Goal: Find specific page/section: Find specific page/section

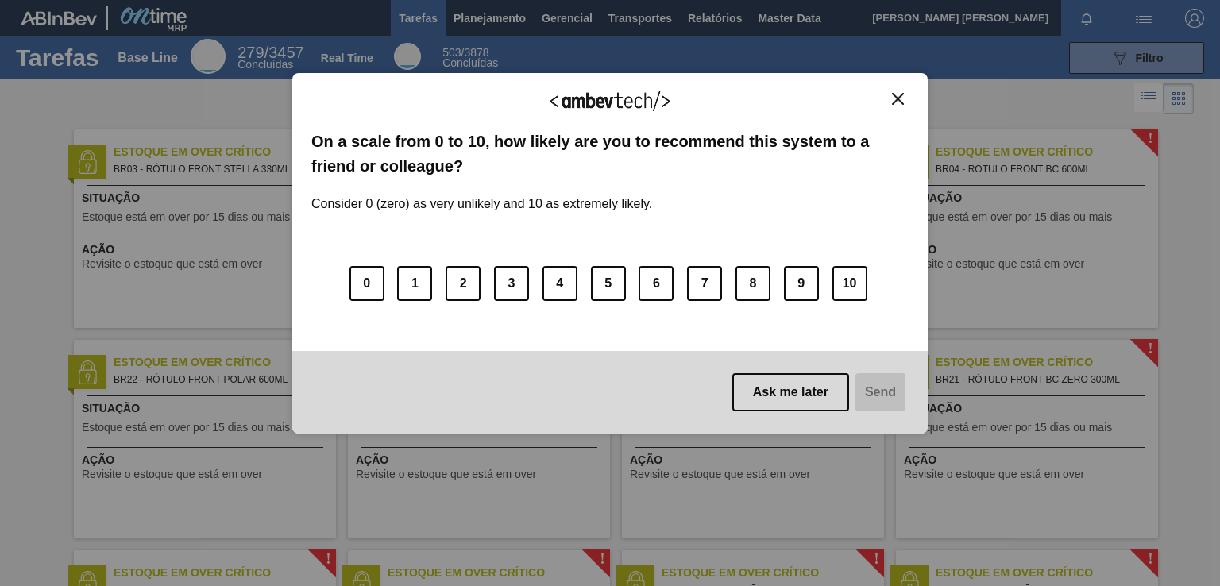
click at [897, 102] on img "Close" at bounding box center [898, 99] width 12 height 12
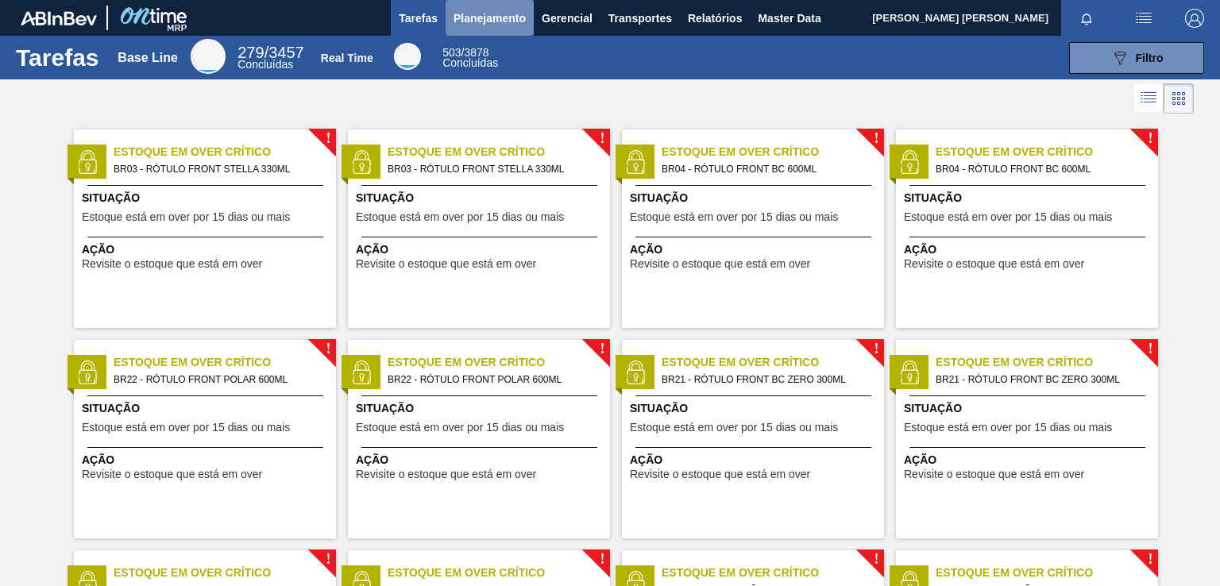
click at [500, 17] on span "Planejamento" at bounding box center [490, 18] width 72 height 19
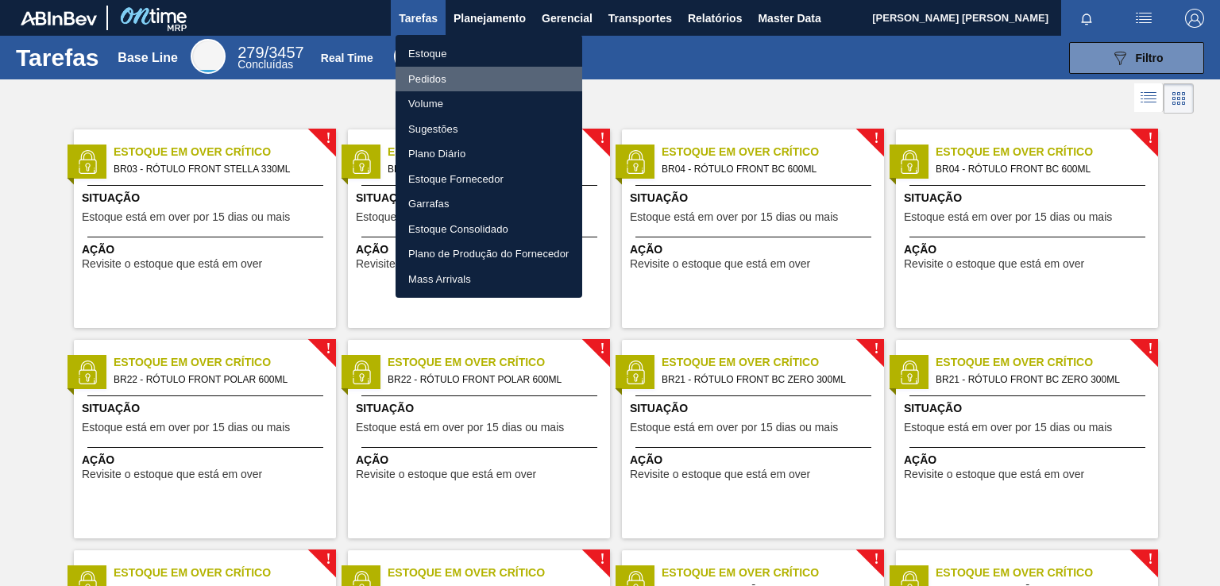
click at [422, 75] on li "Pedidos" at bounding box center [489, 79] width 187 height 25
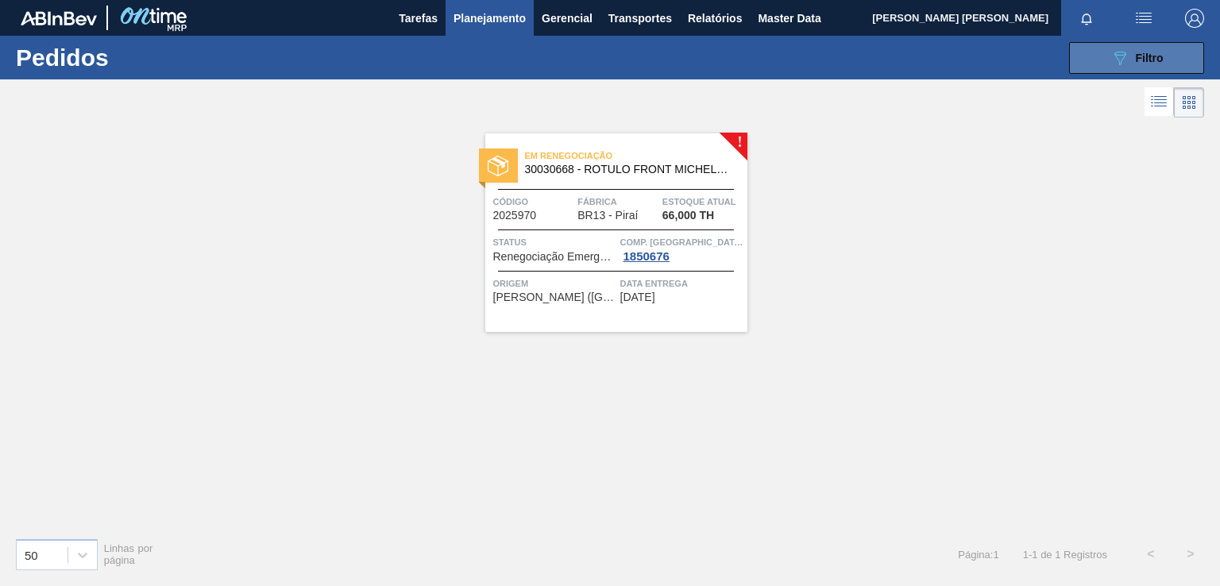
click at [1109, 55] on button "089F7B8B-B2A5-4AFE-B5C0-19BA573D28AC Filtro" at bounding box center [1136, 58] width 135 height 32
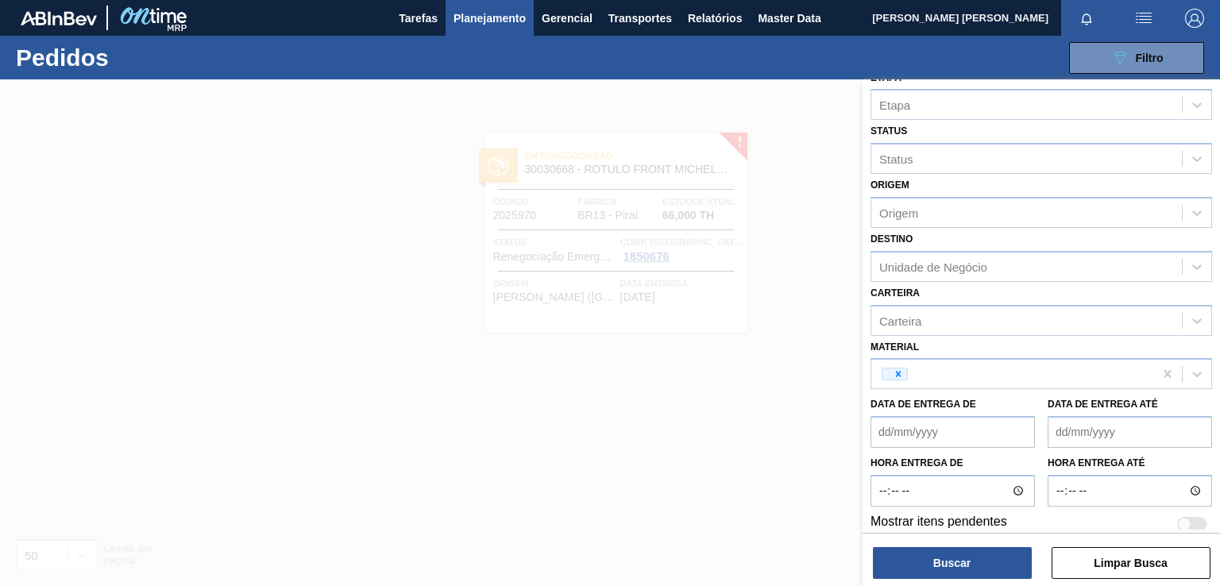
scroll to position [140, 0]
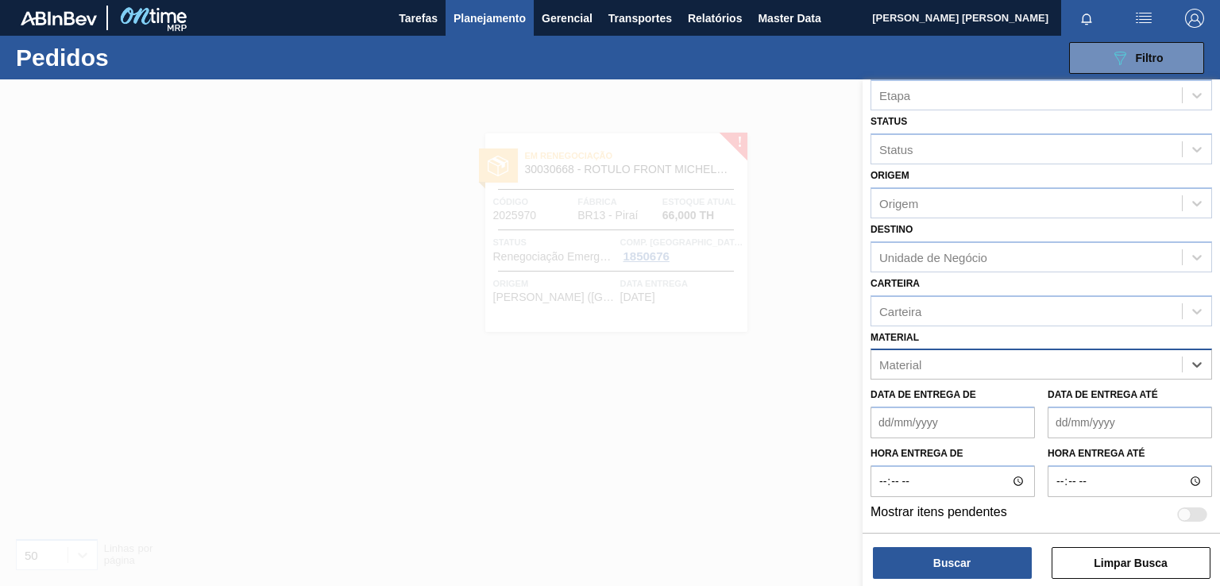
paste input "30029055"
type input "30029055"
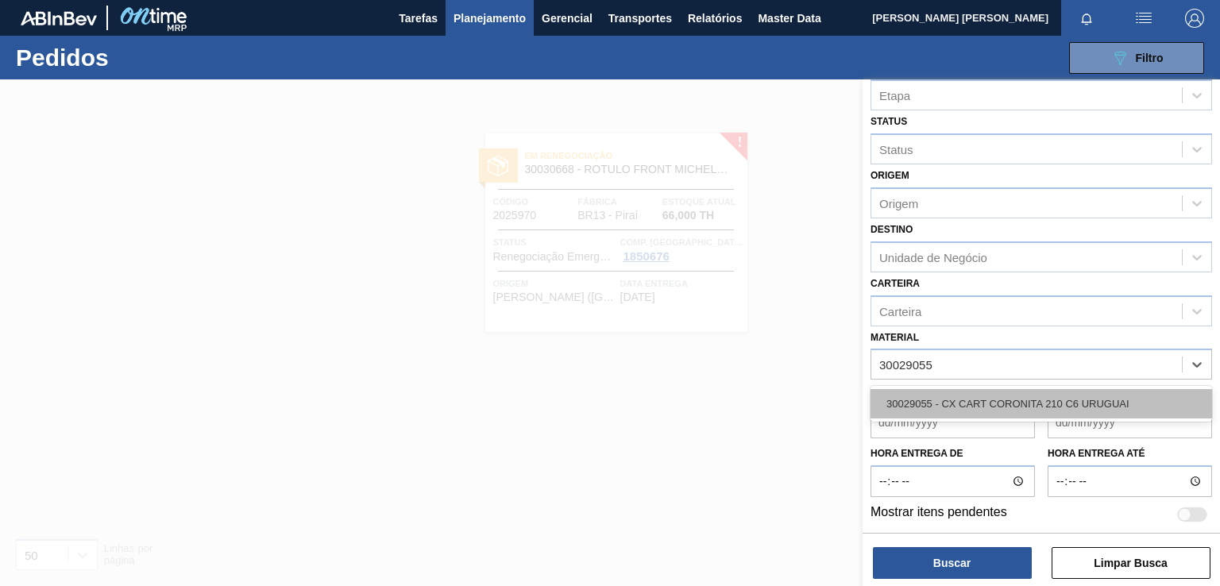
click at [989, 401] on div "30029055 - CX CART CORONITA 210 C6 URUGUAI" at bounding box center [1041, 403] width 342 height 29
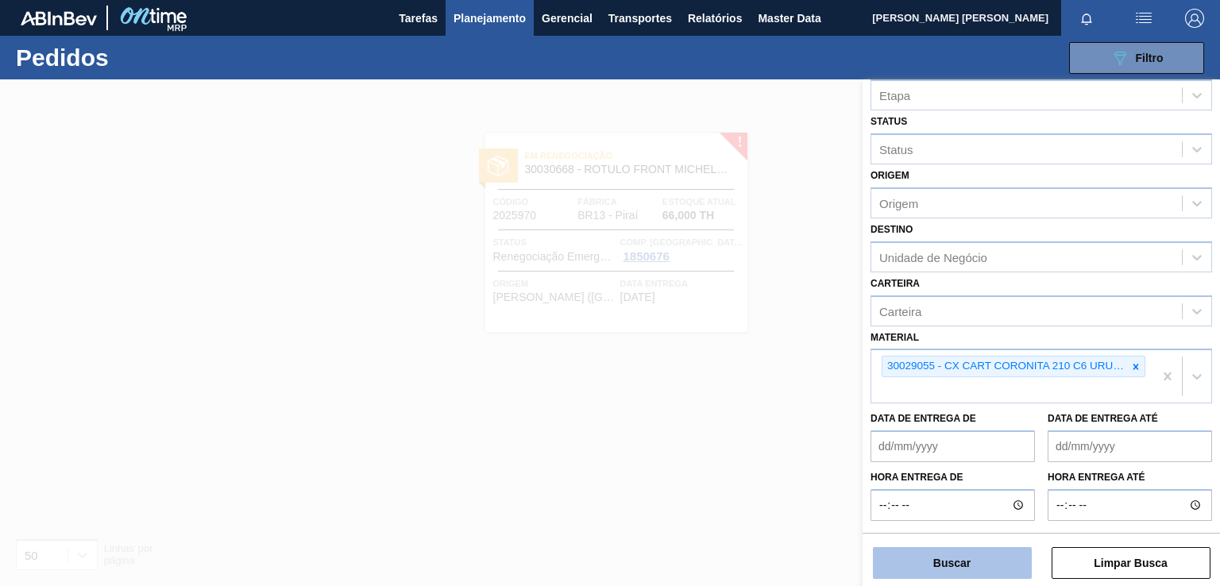
click at [949, 560] on button "Buscar" at bounding box center [952, 563] width 159 height 32
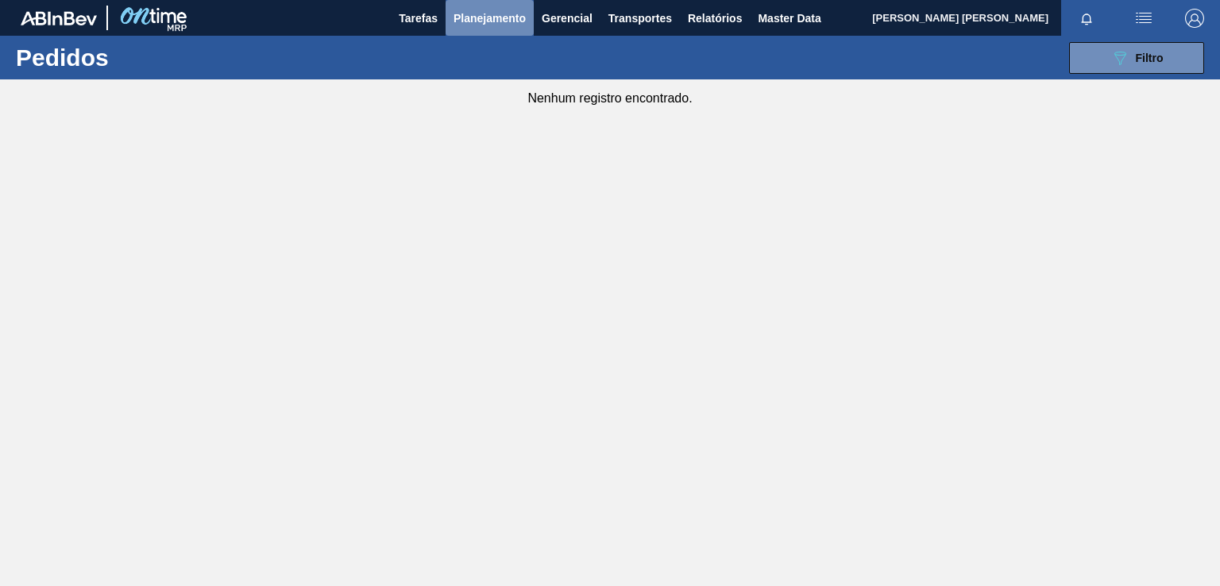
click at [505, 15] on span "Planejamento" at bounding box center [490, 18] width 72 height 19
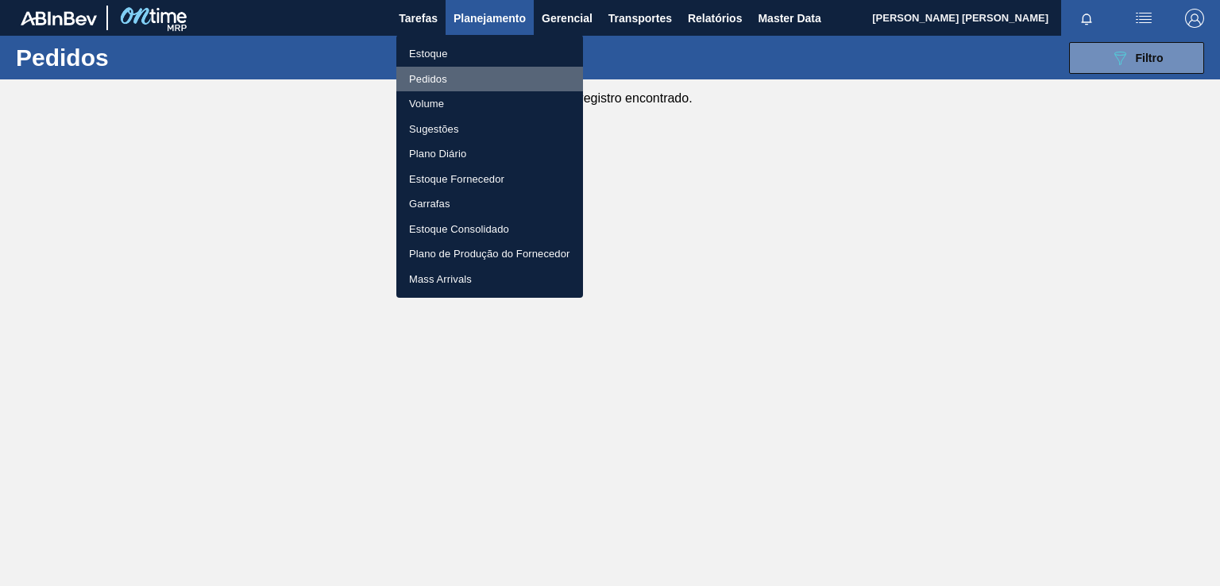
click at [436, 71] on li "Pedidos" at bounding box center [489, 79] width 187 height 25
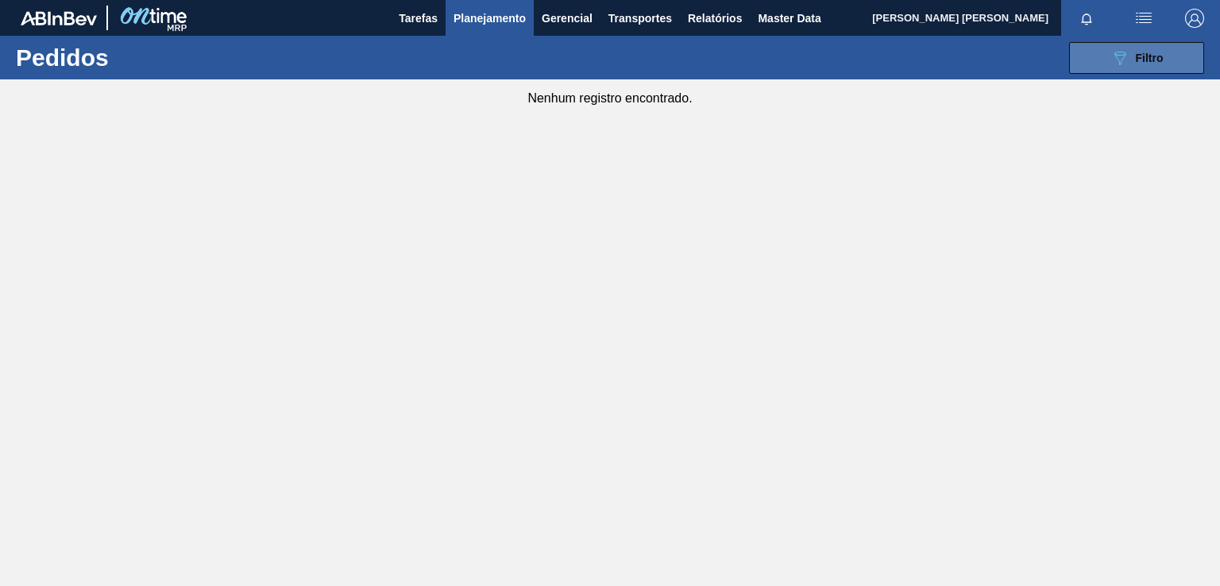
click at [1099, 67] on button "089F7B8B-B2A5-4AFE-B5C0-19BA573D28AC Filtro" at bounding box center [1136, 58] width 135 height 32
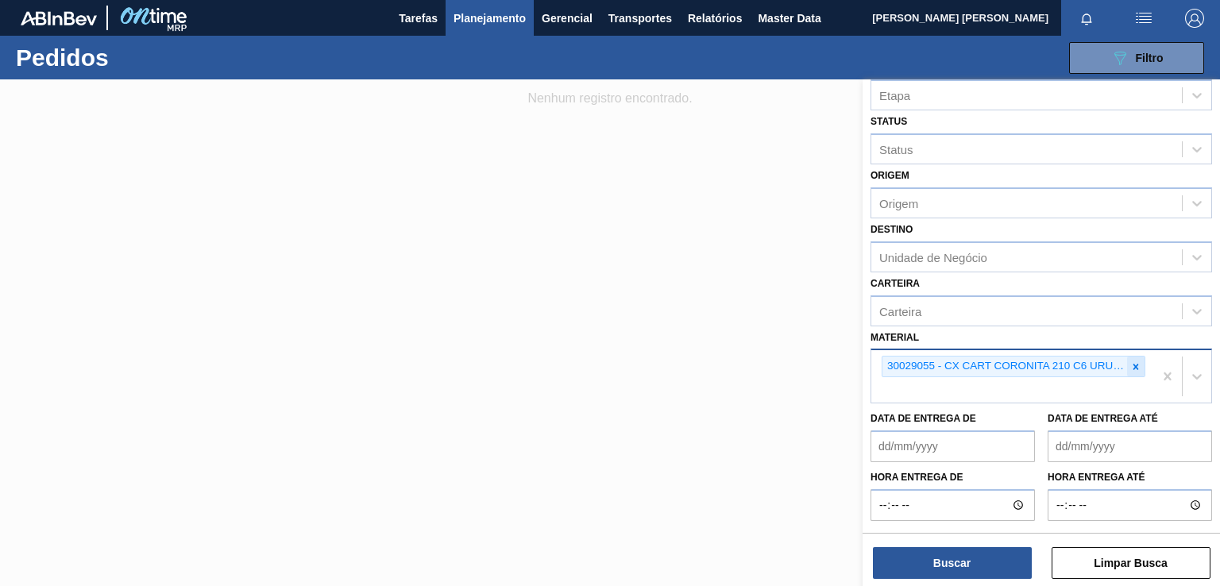
click at [1133, 364] on icon at bounding box center [1136, 367] width 6 height 6
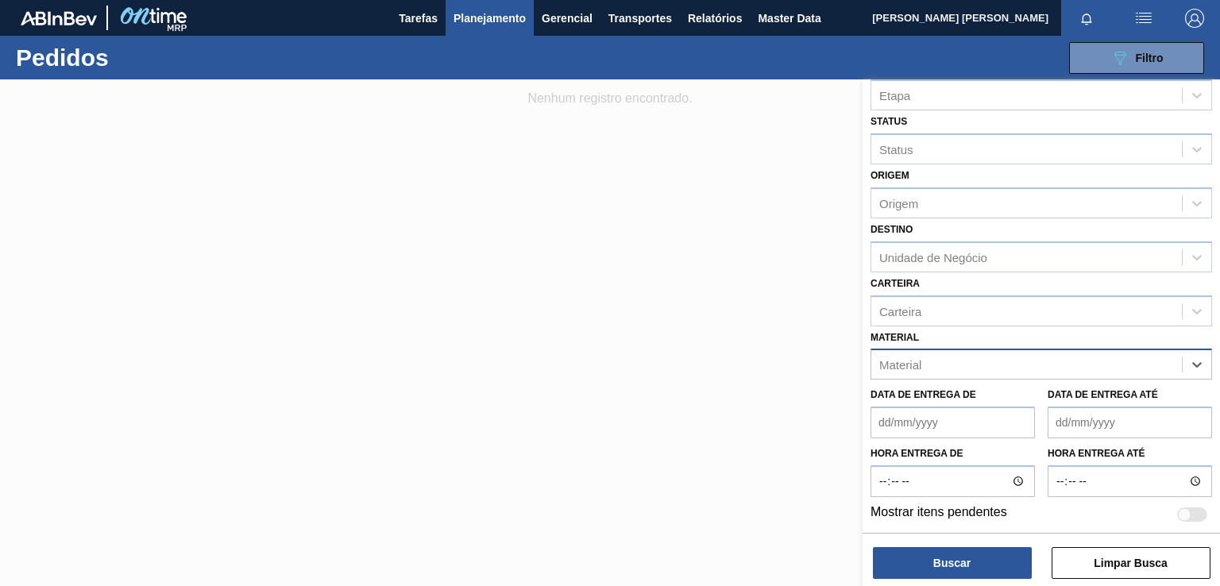
paste input "30029056"
type input "30029056"
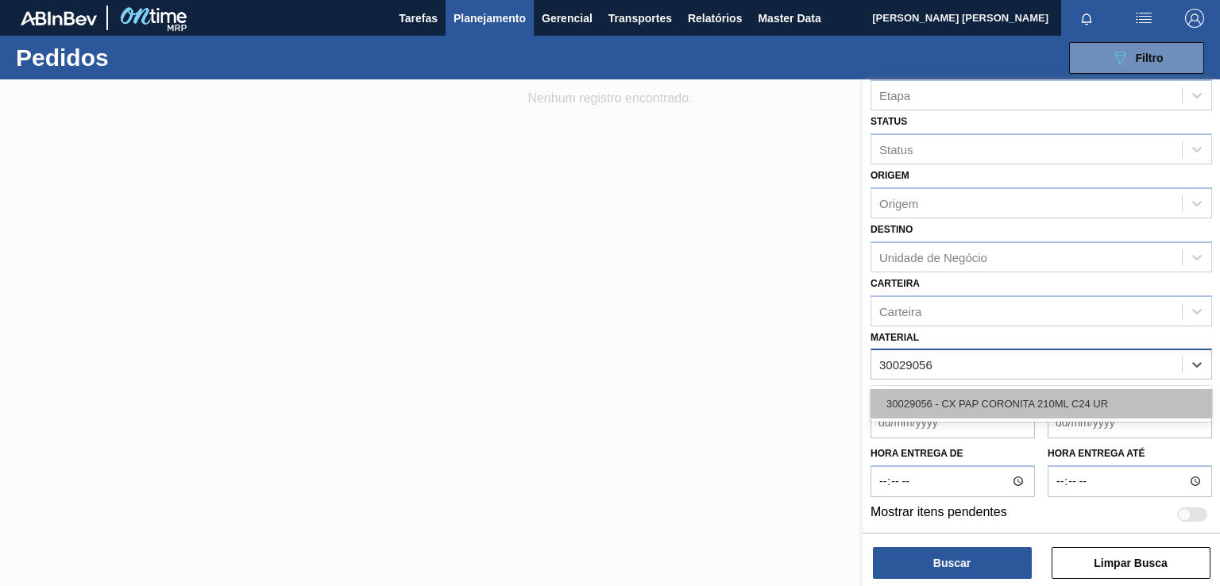
click at [1006, 413] on div "30029056 - CX PAP CORONITA 210ML C24 UR" at bounding box center [1041, 403] width 342 height 29
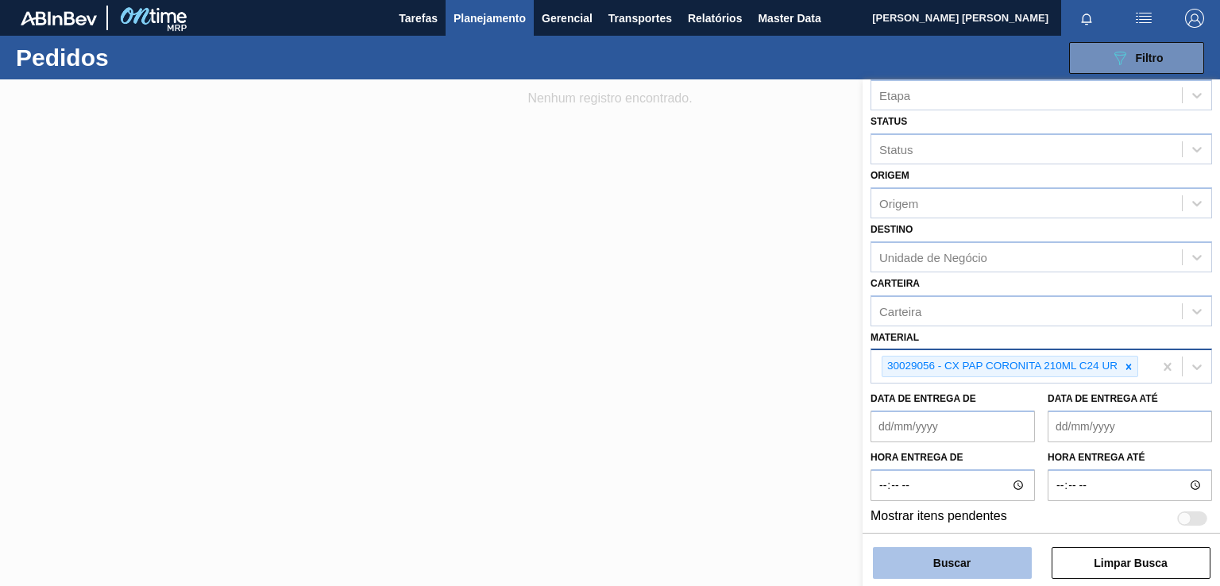
click at [940, 567] on button "Buscar" at bounding box center [952, 563] width 159 height 32
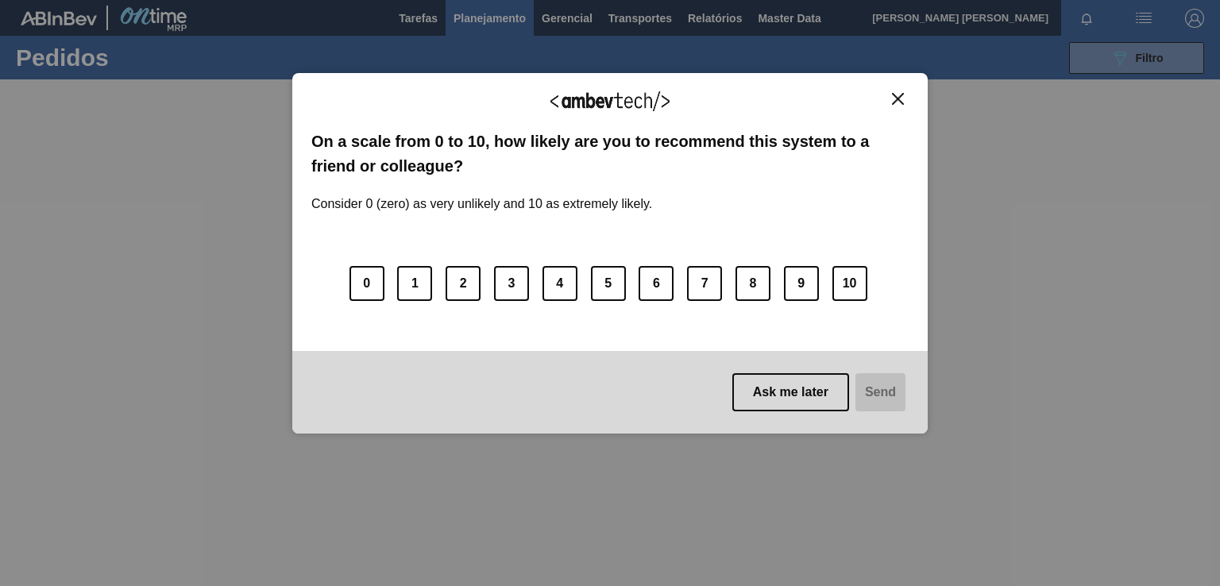
click at [895, 99] on img "Close" at bounding box center [898, 99] width 12 height 12
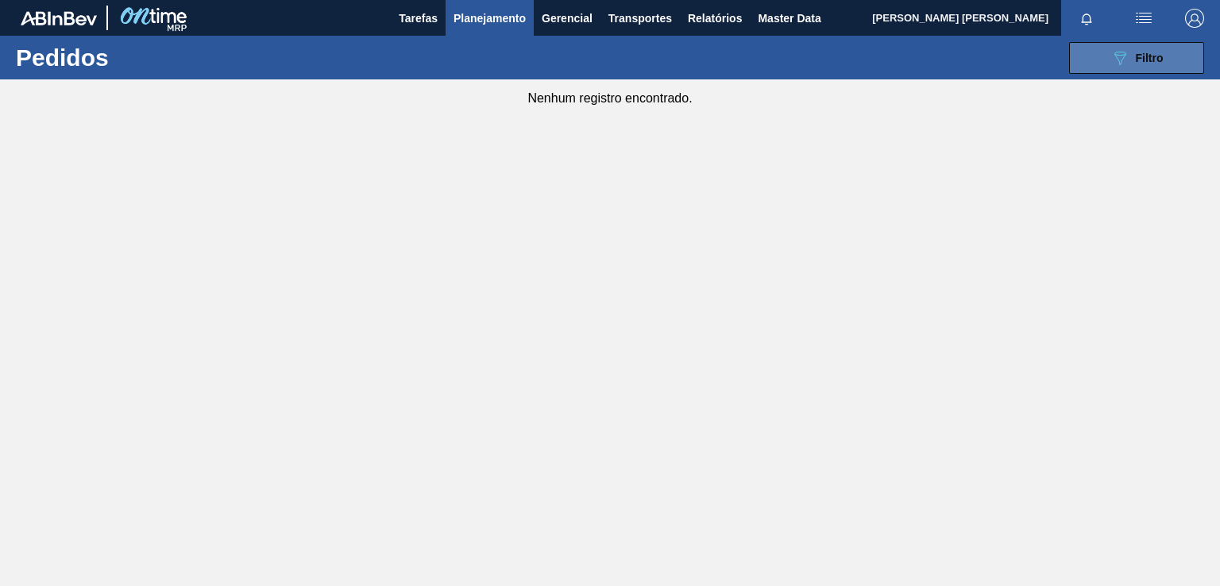
click at [1115, 60] on icon "089F7B8B-B2A5-4AFE-B5C0-19BA573D28AC" at bounding box center [1119, 57] width 19 height 19
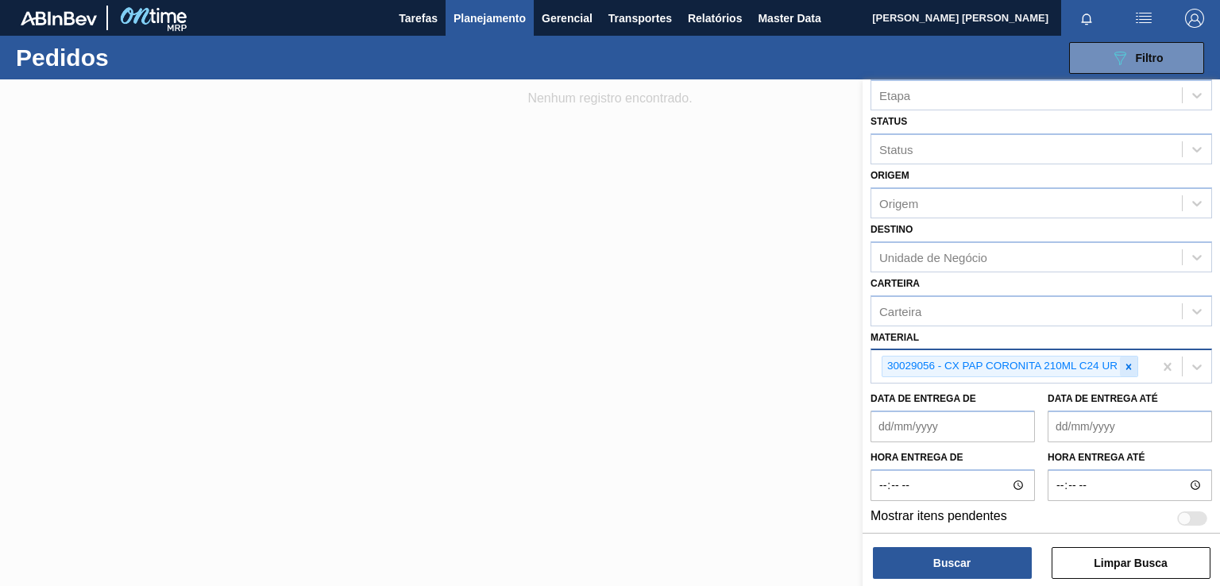
click at [1126, 363] on icon at bounding box center [1128, 366] width 11 height 11
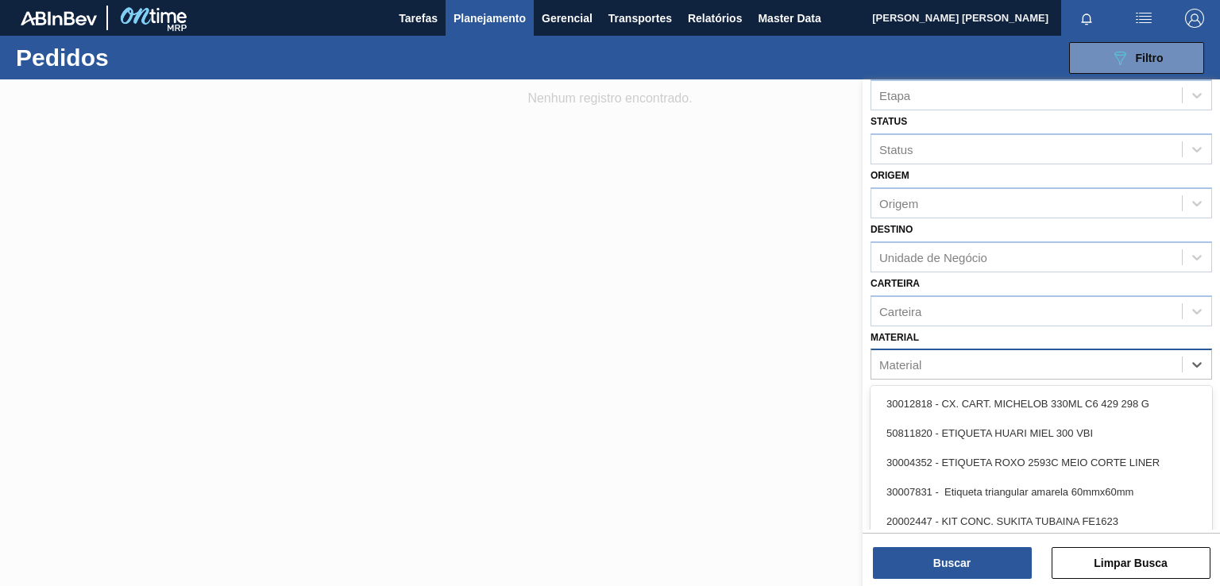
click at [1077, 363] on div "Material" at bounding box center [1026, 364] width 311 height 23
paste input "30029053"
type input "30029053"
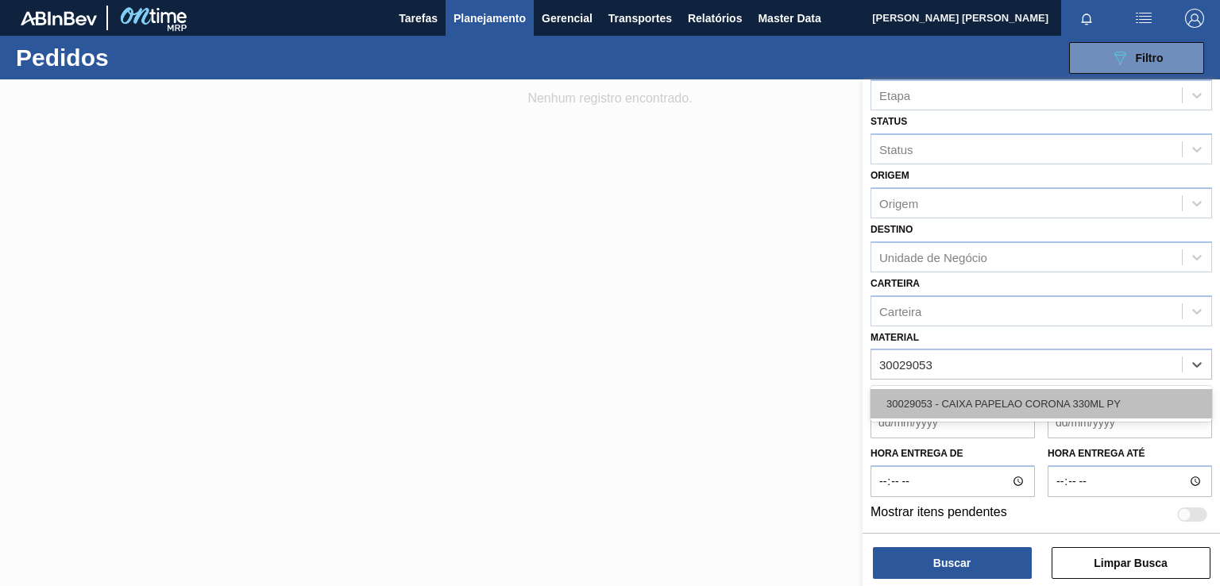
click at [1070, 403] on div "30029053 - CAIXA PAPELAO CORONA 330ML PY" at bounding box center [1041, 403] width 342 height 29
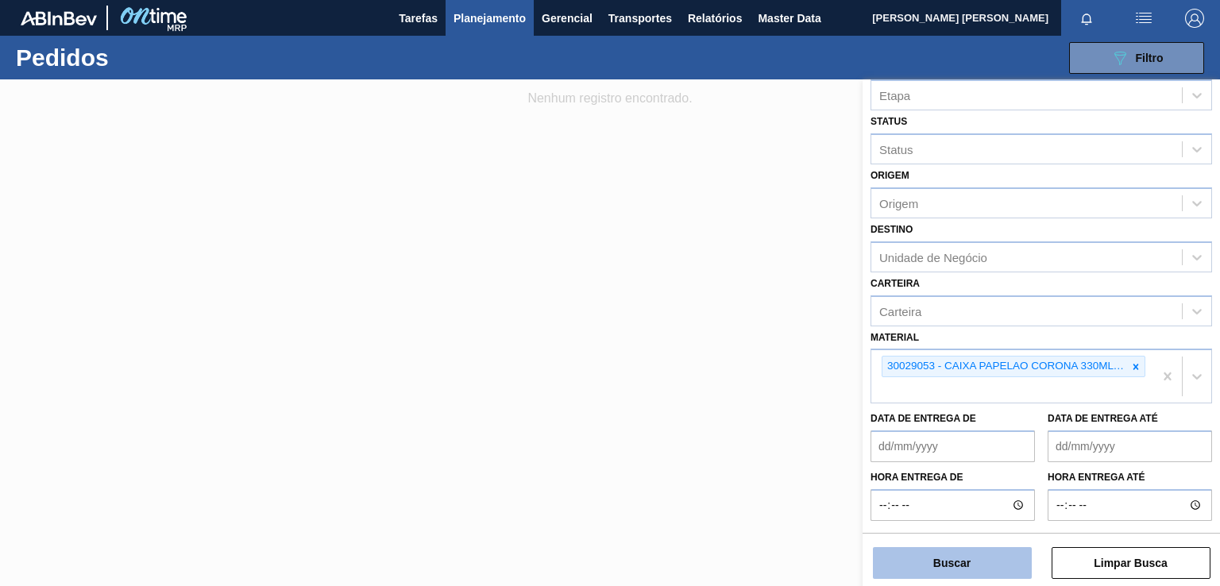
click at [982, 563] on button "Buscar" at bounding box center [952, 563] width 159 height 32
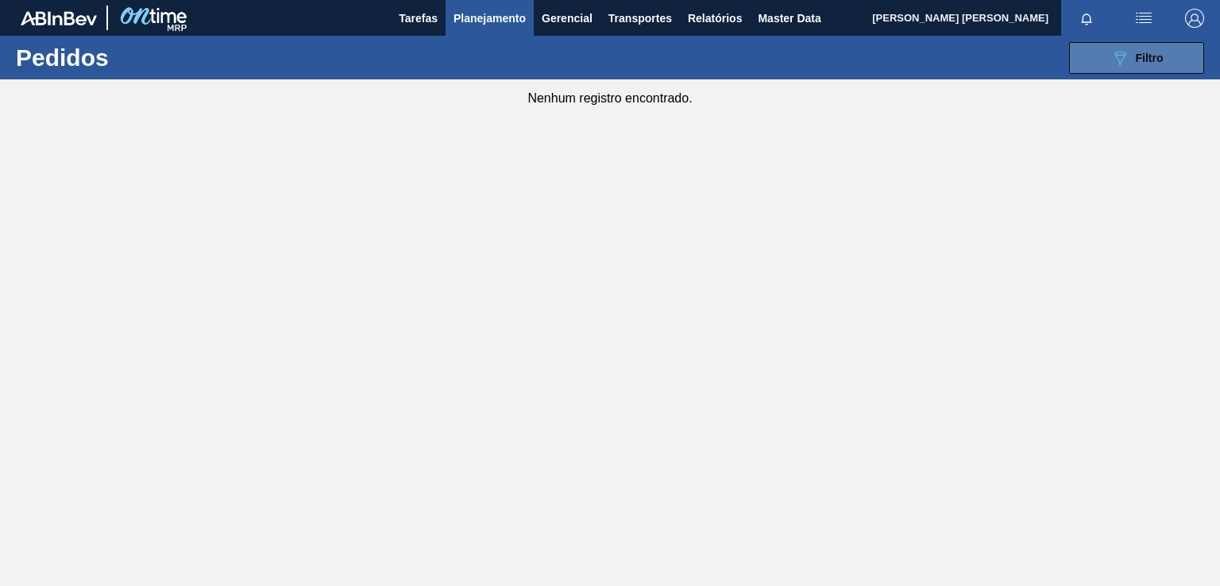
click at [1133, 61] on div "089F7B8B-B2A5-4AFE-B5C0-19BA573D28AC Filtro" at bounding box center [1136, 57] width 53 height 19
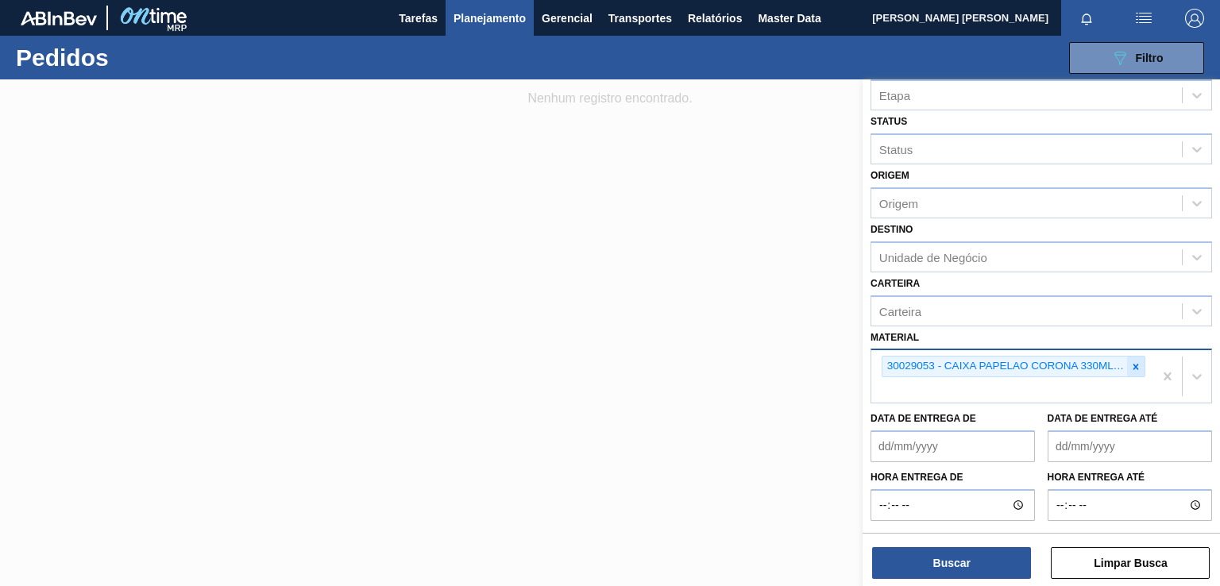
click at [1133, 366] on icon at bounding box center [1135, 366] width 11 height 11
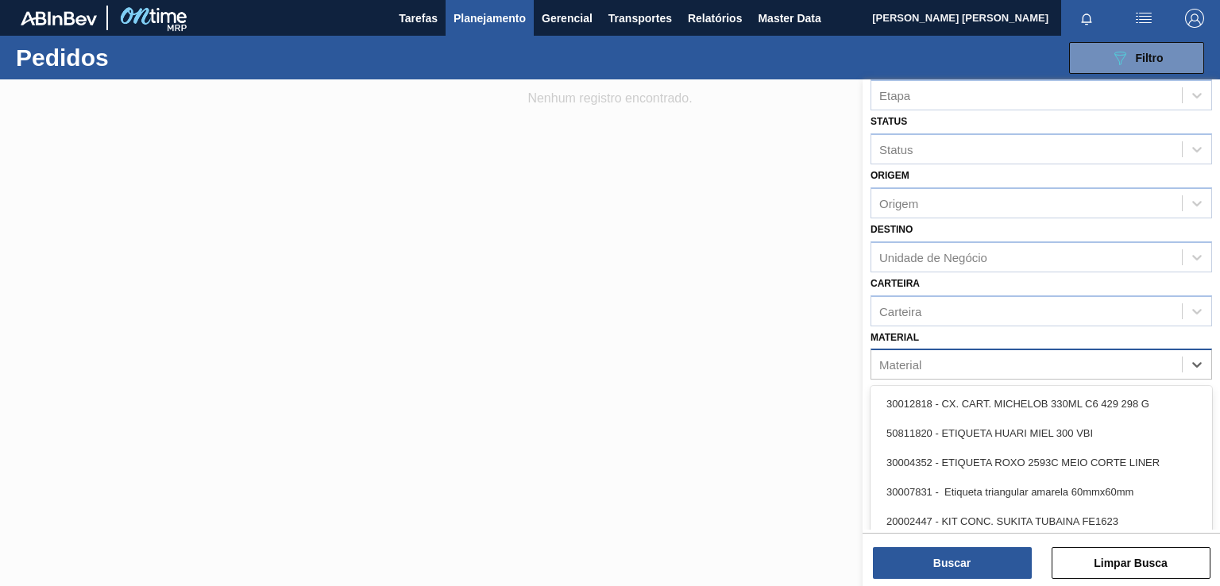
paste input "30029052"
type input "30029052"
click at [1032, 366] on div "Material 30029052" at bounding box center [1026, 364] width 311 height 23
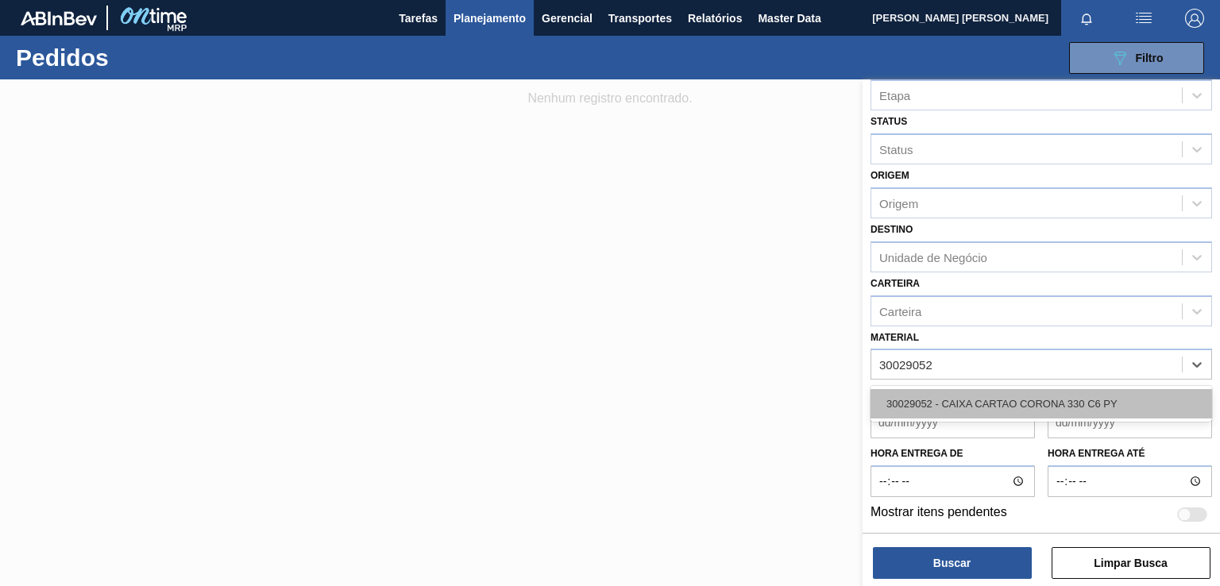
click at [1013, 398] on div "30029052 - CAIXA CARTAO CORONA 330 C6 PY" at bounding box center [1041, 403] width 342 height 29
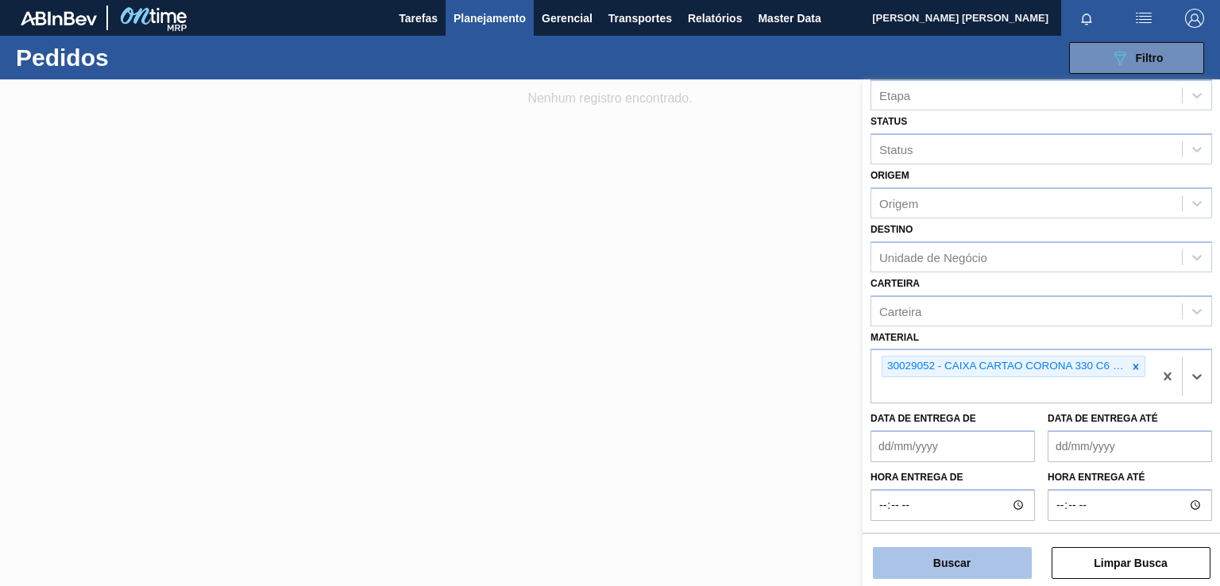
click at [947, 568] on button "Buscar" at bounding box center [952, 563] width 159 height 32
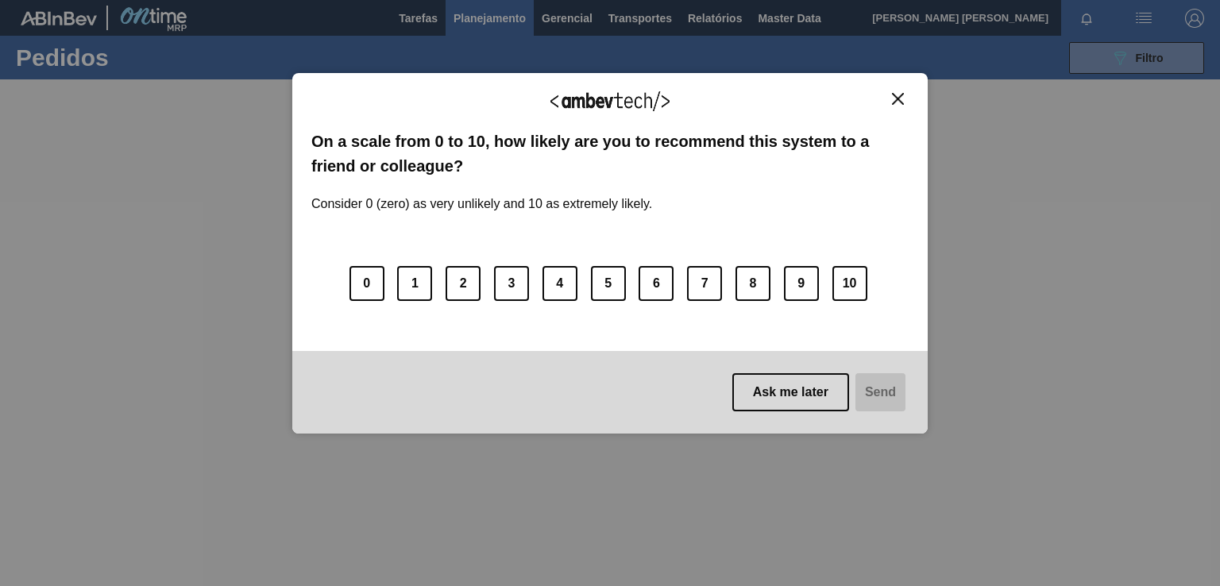
click at [894, 99] on img "Close" at bounding box center [898, 99] width 12 height 12
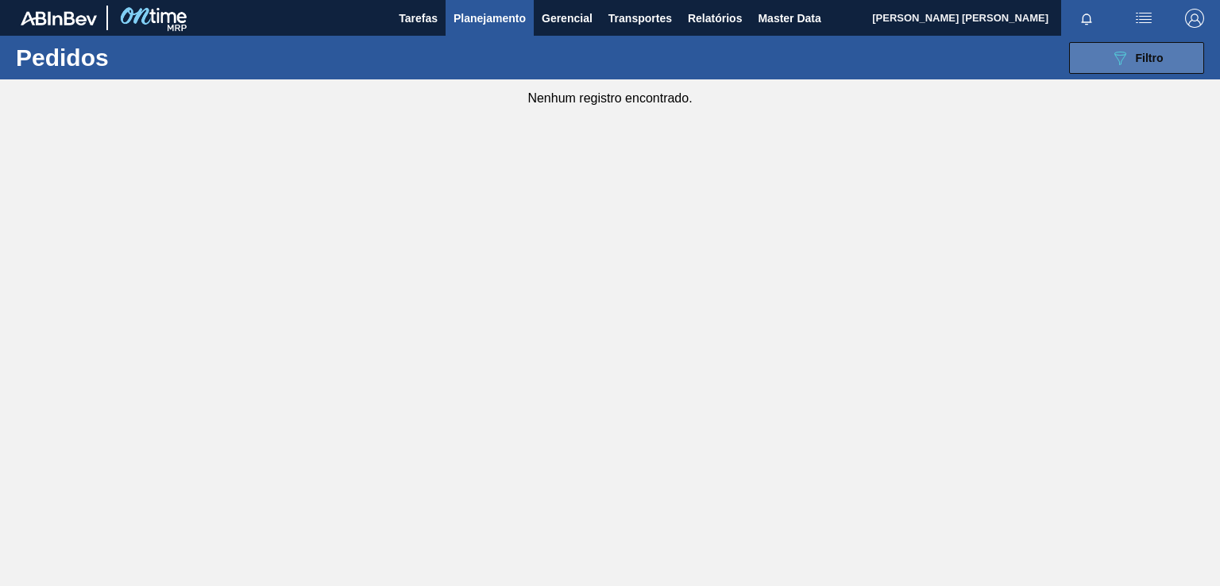
click at [1105, 51] on button "089F7B8B-B2A5-4AFE-B5C0-19BA573D28AC Filtro" at bounding box center [1136, 58] width 135 height 32
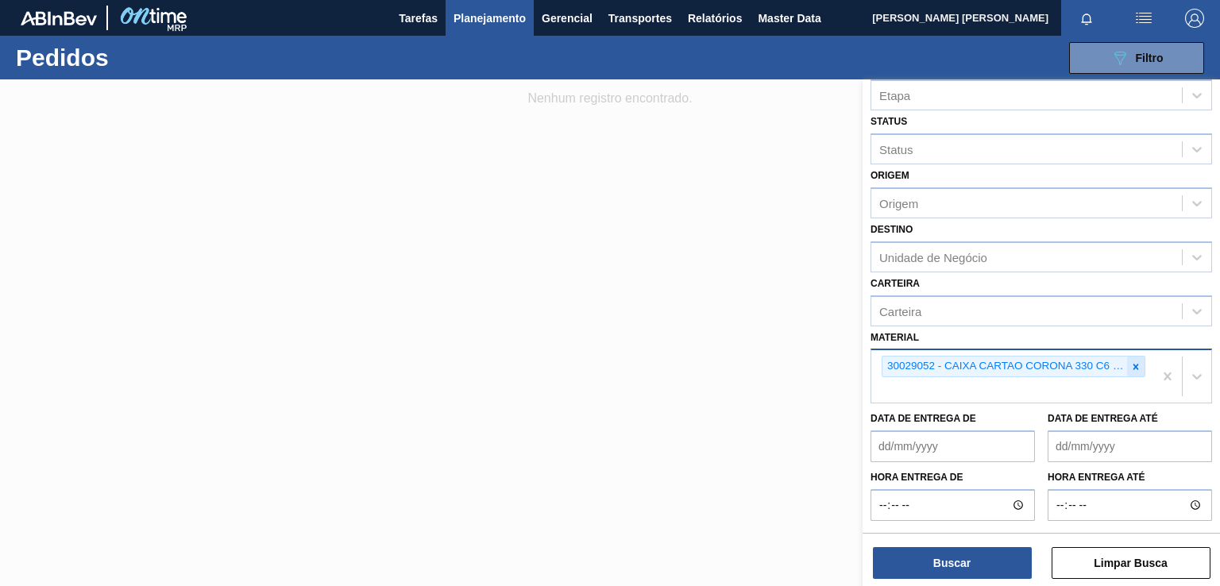
click at [1129, 357] on div at bounding box center [1135, 367] width 17 height 20
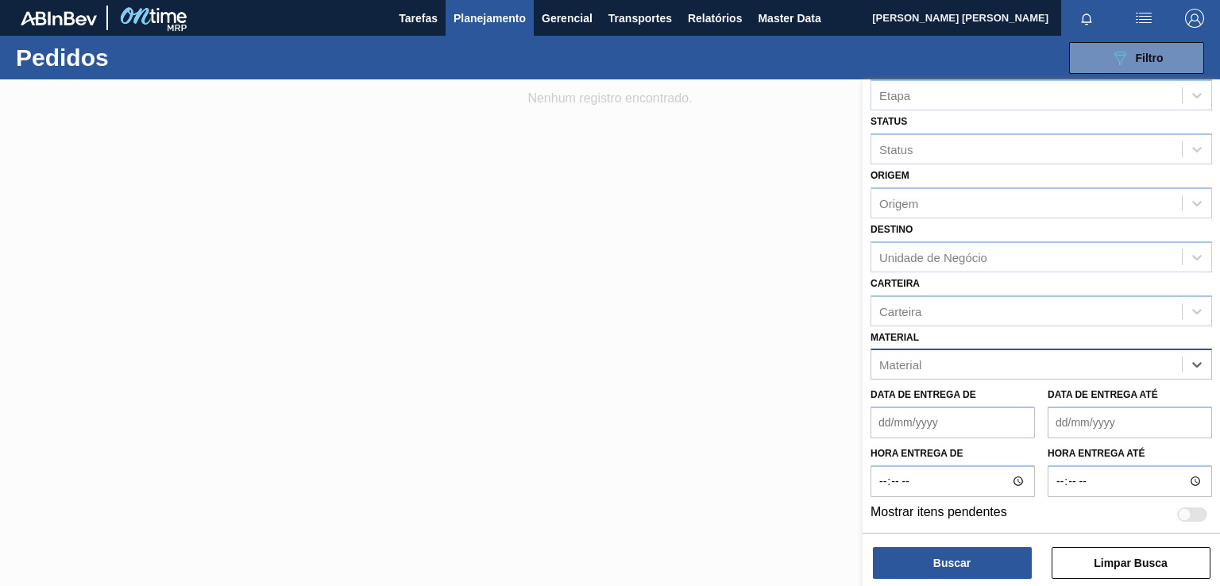
paste input "30029056"
type input "30029056"
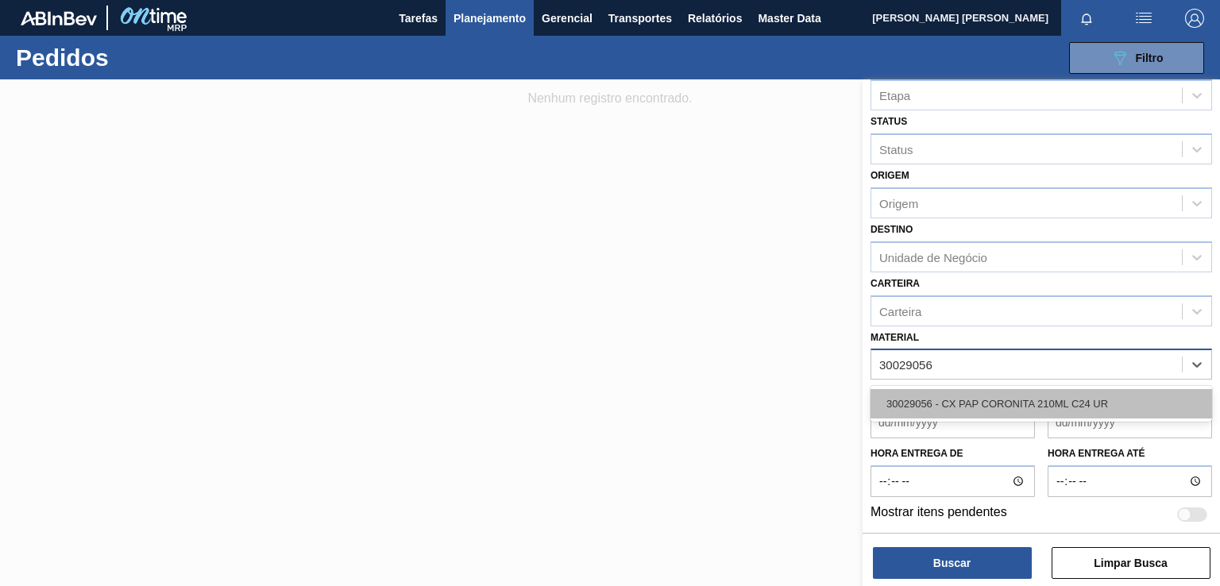
click at [1029, 409] on div "30029056 - CX PAP CORONITA 210ML C24 UR" at bounding box center [1041, 403] width 342 height 29
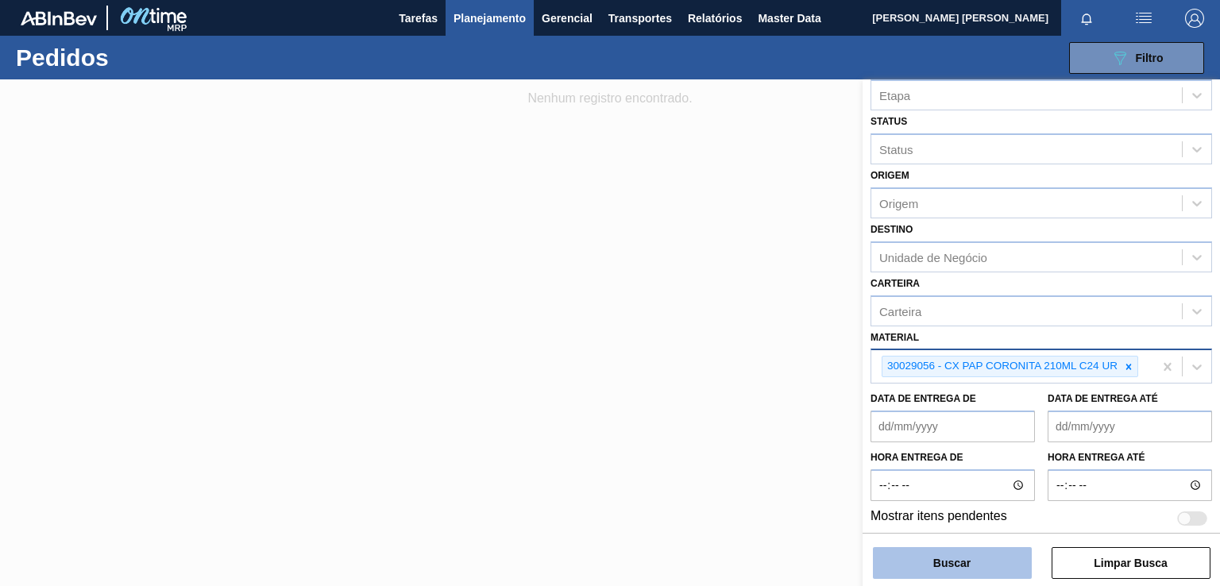
click at [948, 568] on button "Buscar" at bounding box center [952, 563] width 159 height 32
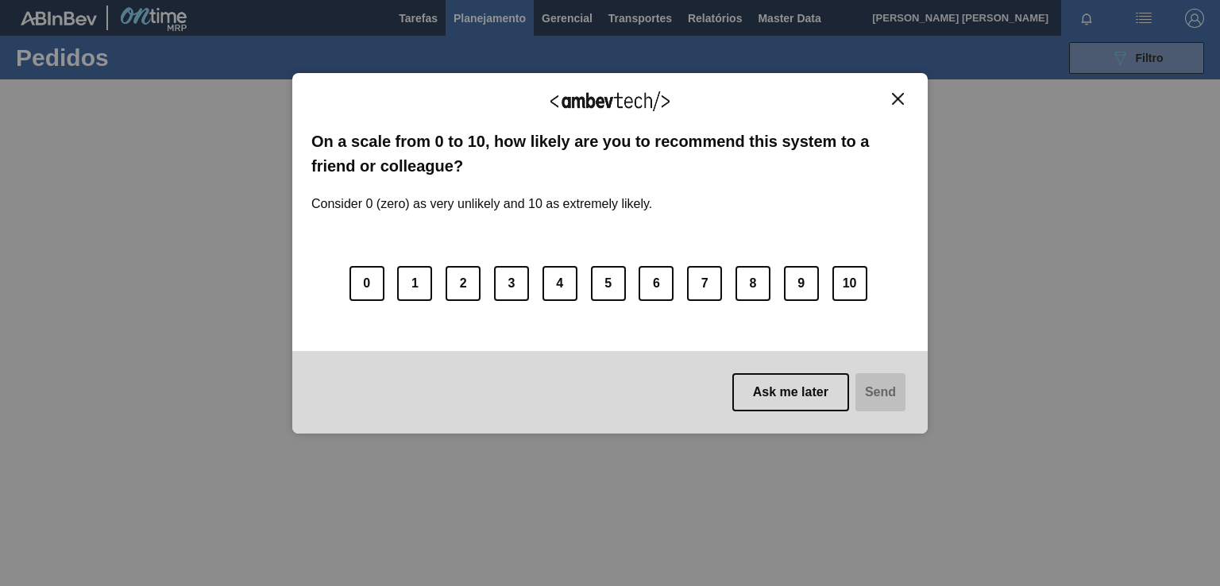
click at [898, 101] on img "Close" at bounding box center [898, 99] width 12 height 12
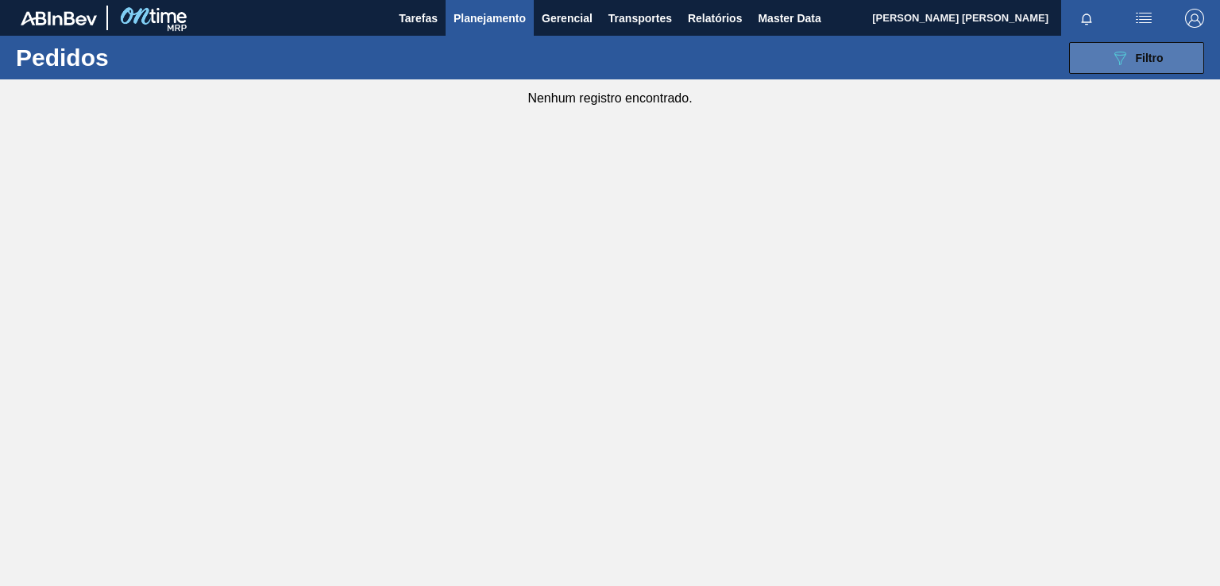
click at [1115, 72] on button "089F7B8B-B2A5-4AFE-B5C0-19BA573D28AC Filtro" at bounding box center [1136, 58] width 135 height 32
click at [1102, 45] on button "089F7B8B-B2A5-4AFE-B5C0-19BA573D28AC Filtro" at bounding box center [1136, 58] width 135 height 32
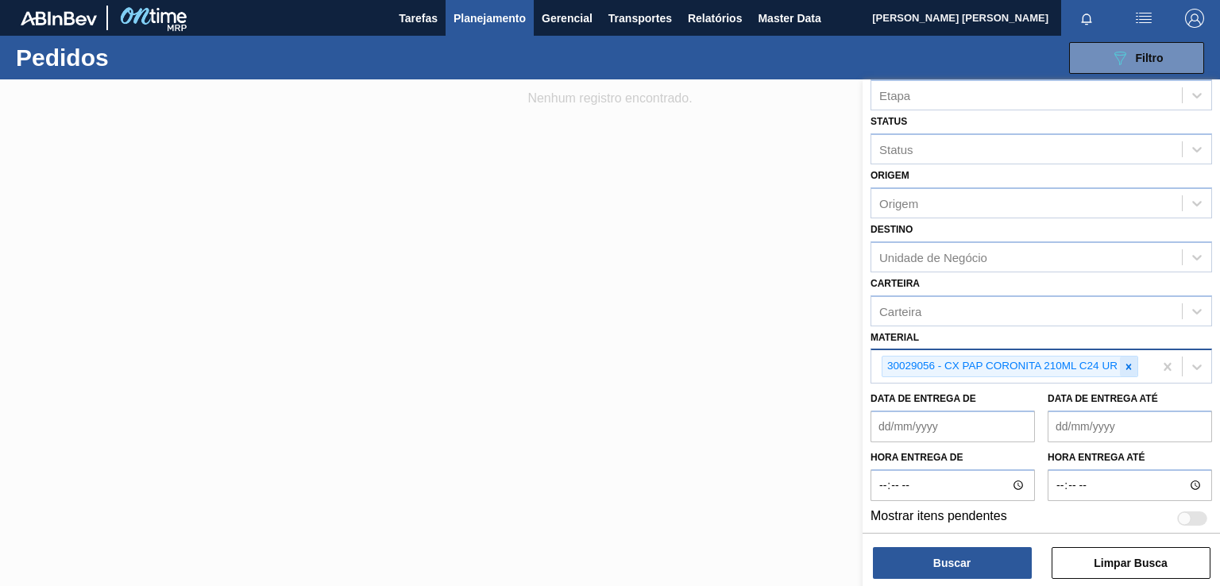
click at [1123, 365] on icon at bounding box center [1128, 366] width 11 height 11
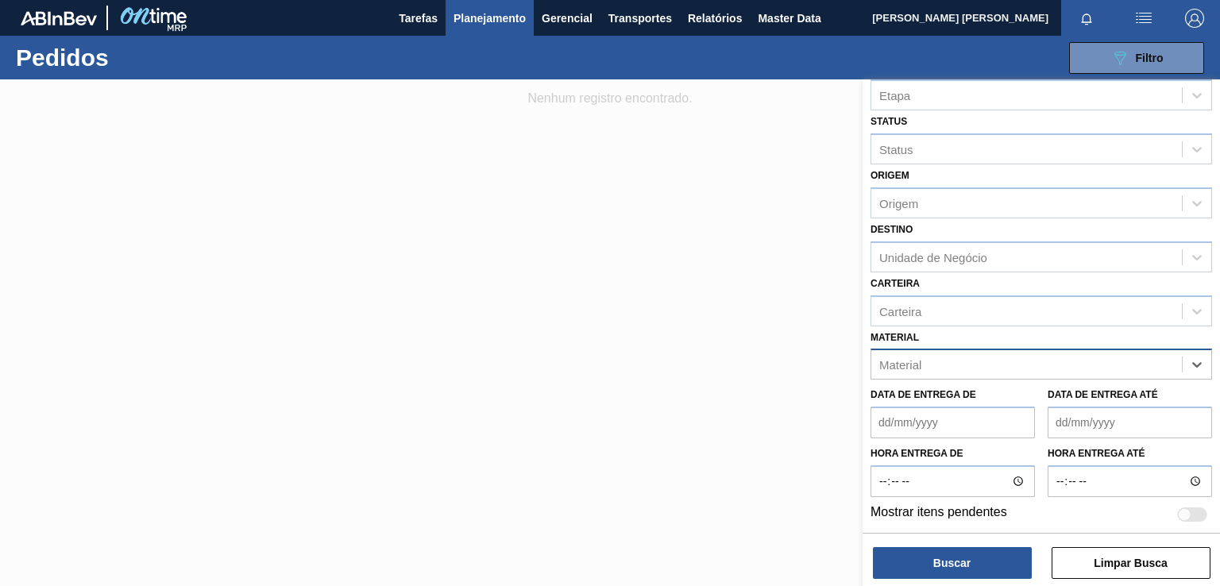
paste input "30017980"
type input "30017980"
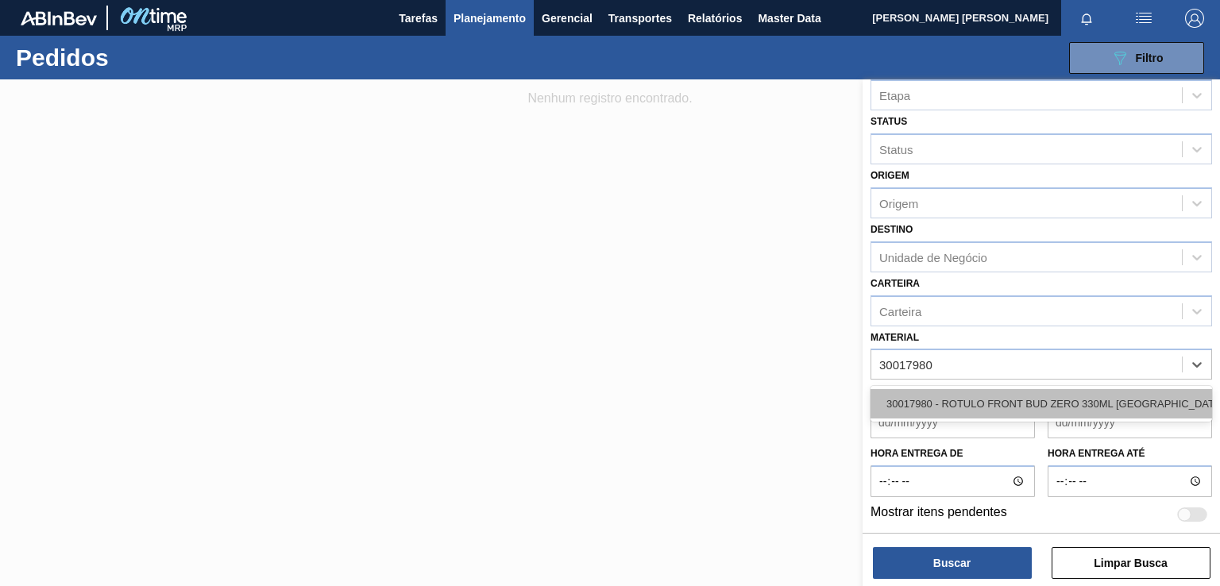
click at [1017, 411] on div "30017980 - ROTULO FRONT BUD ZERO 330ML [GEOGRAPHIC_DATA]" at bounding box center [1041, 403] width 342 height 29
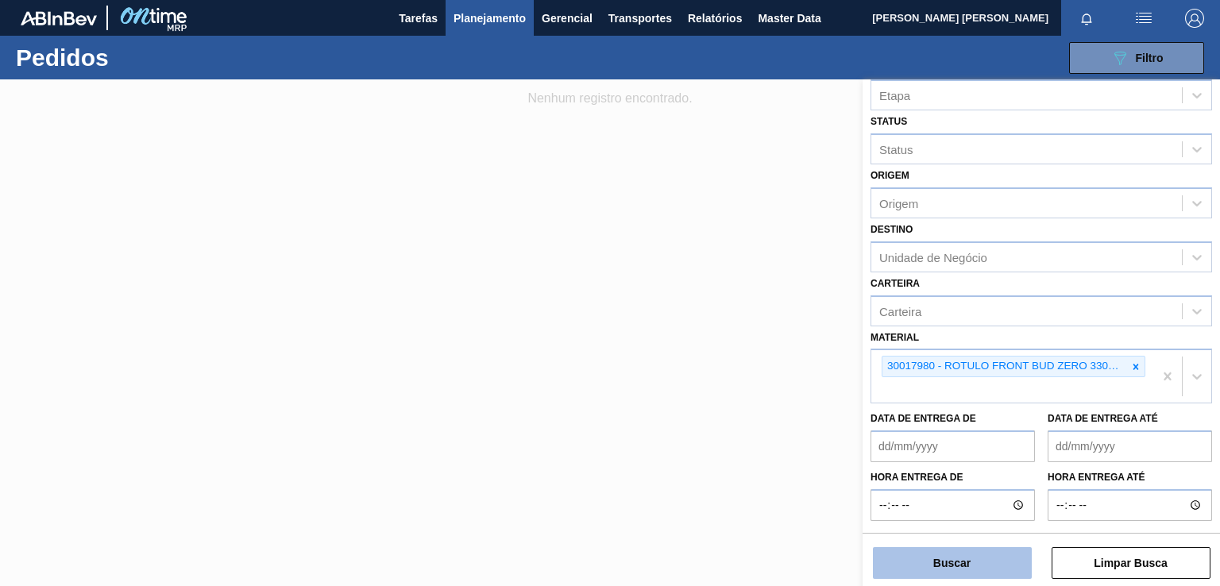
click at [954, 566] on button "Buscar" at bounding box center [952, 563] width 159 height 32
